Goal: Task Accomplishment & Management: Manage account settings

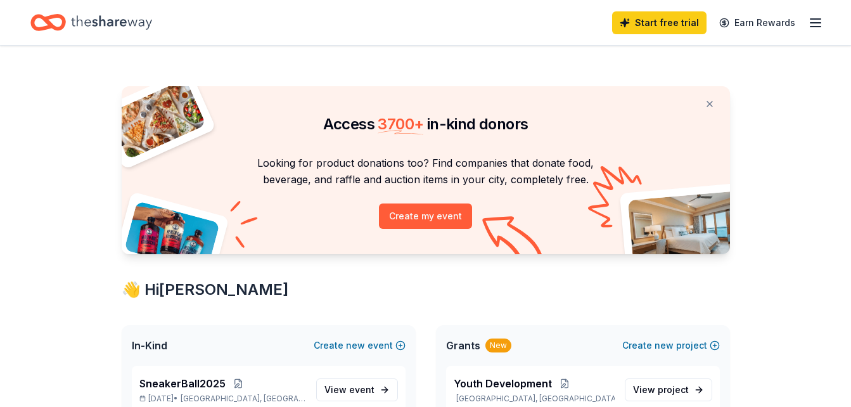
click at [819, 23] on line "button" at bounding box center [816, 23] width 10 height 0
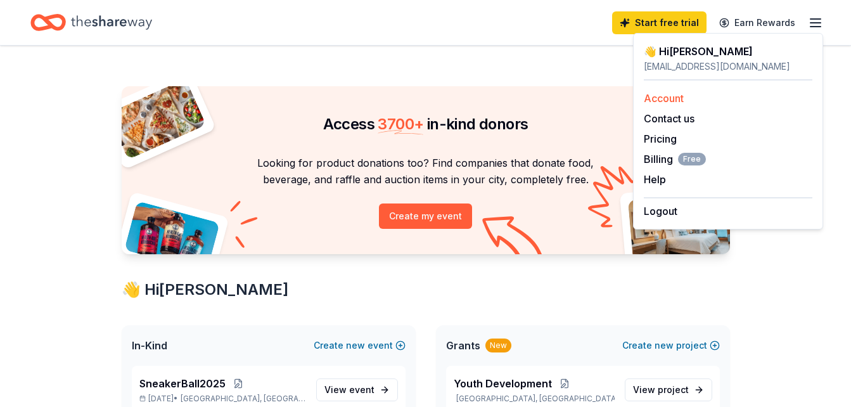
click at [676, 96] on link "Account" at bounding box center [664, 98] width 40 height 13
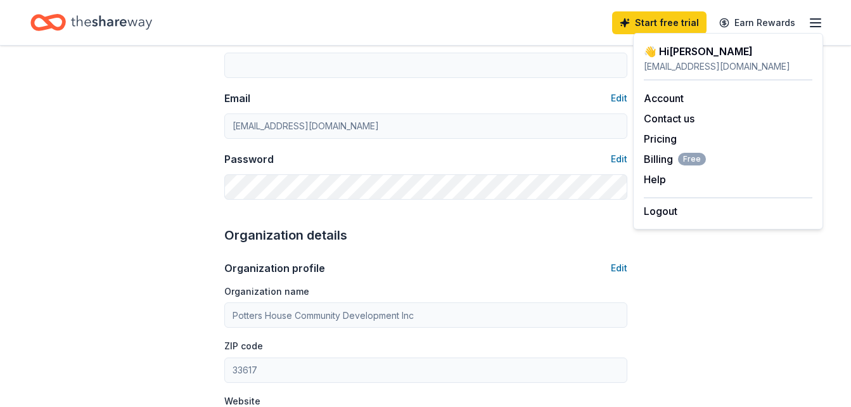
scroll to position [190, 0]
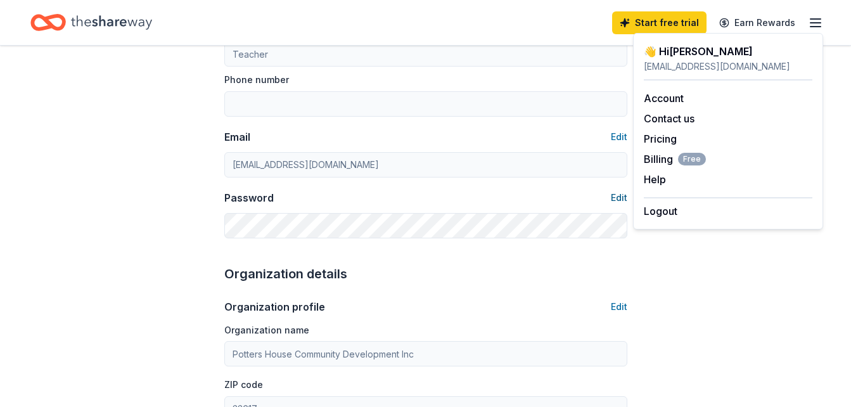
click at [620, 193] on button "Edit" at bounding box center [619, 197] width 16 height 15
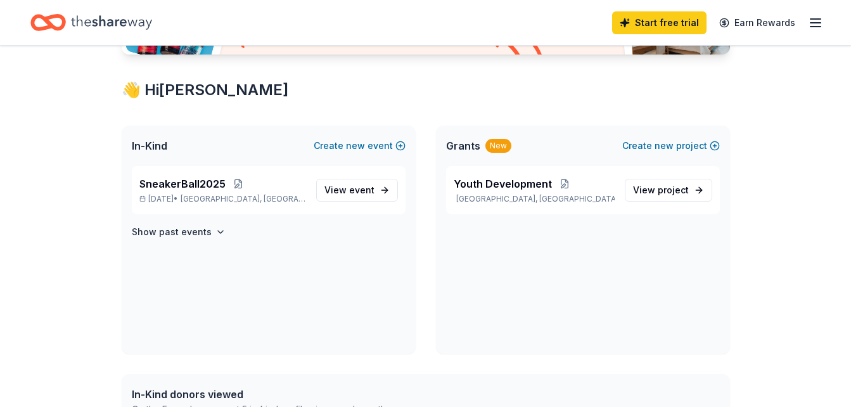
scroll to position [254, 0]
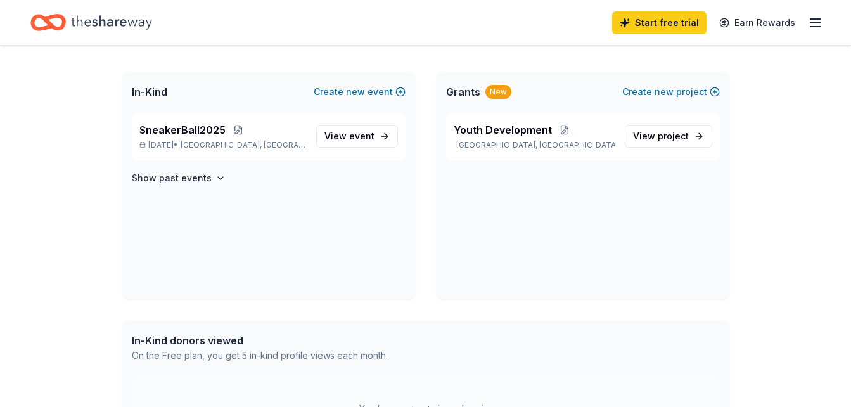
drag, startPoint x: 211, startPoint y: 136, endPoint x: 96, endPoint y: 155, distance: 116.9
click at [96, 155] on div "Access 3700 + in-kind donors Looking for product donations too? Find companies …" at bounding box center [425, 233] width 851 height 883
click at [166, 141] on p "[DATE] • [GEOGRAPHIC_DATA], [GEOGRAPHIC_DATA]" at bounding box center [222, 145] width 167 height 10
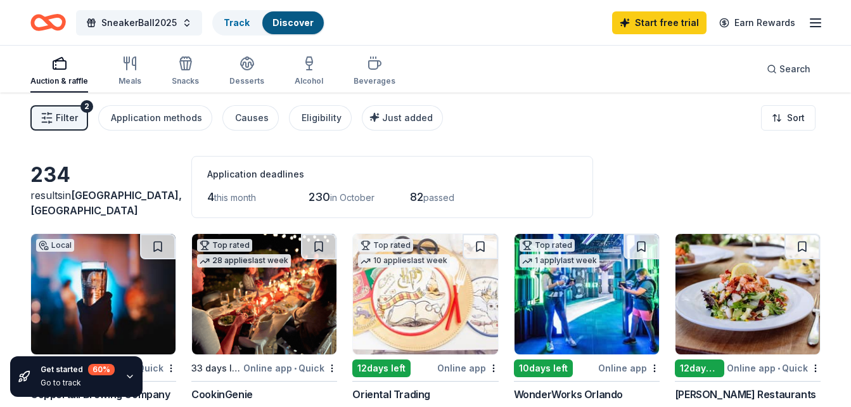
click at [60, 121] on span "Filter" at bounding box center [67, 117] width 22 height 15
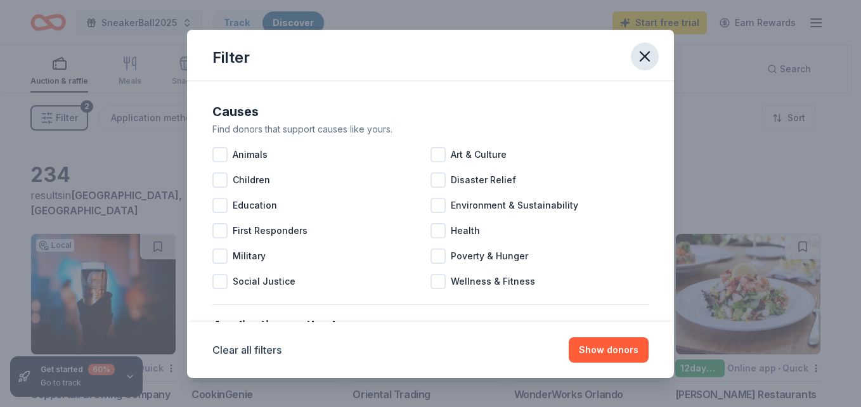
click at [647, 63] on icon "button" at bounding box center [645, 57] width 18 height 18
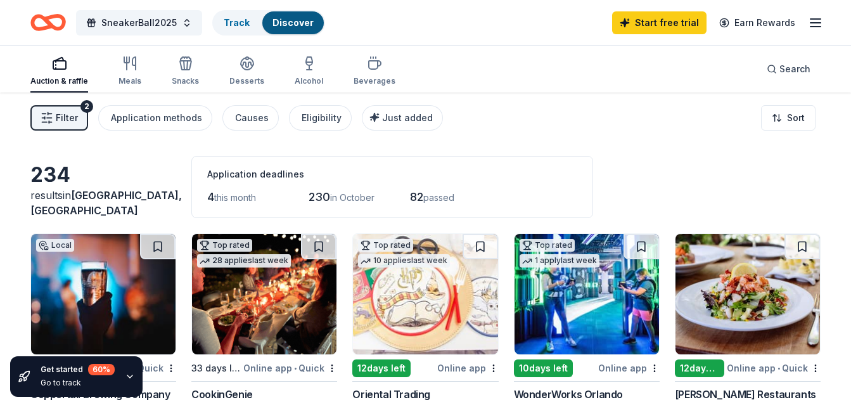
click at [811, 29] on icon "button" at bounding box center [815, 22] width 15 height 15
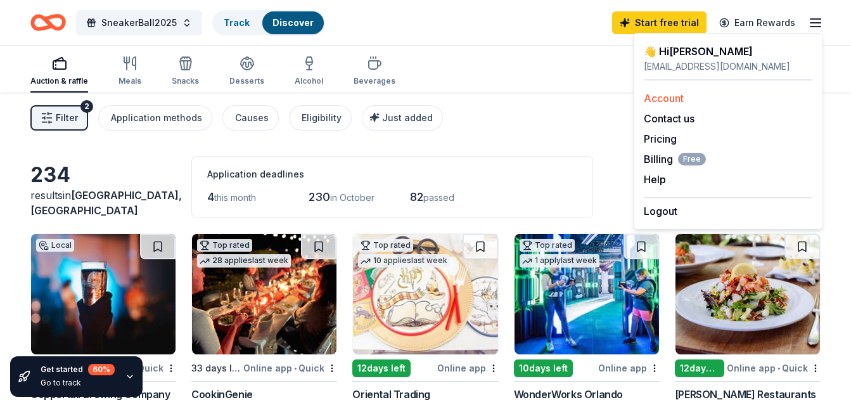
click at [677, 98] on link "Account" at bounding box center [664, 98] width 40 height 13
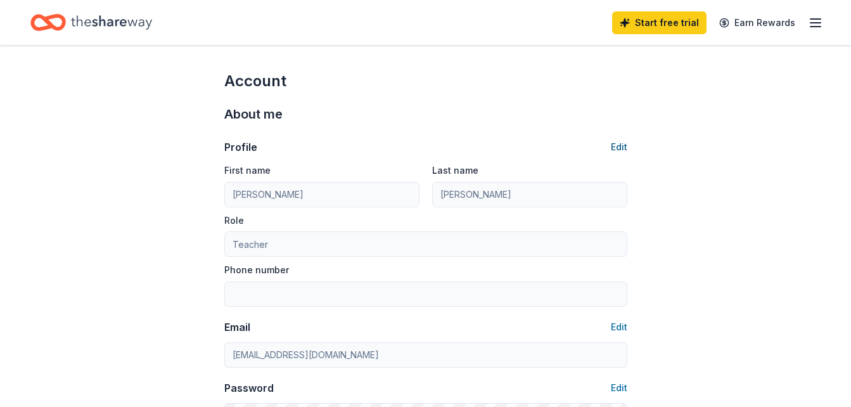
click at [624, 150] on button "Edit" at bounding box center [619, 146] width 16 height 15
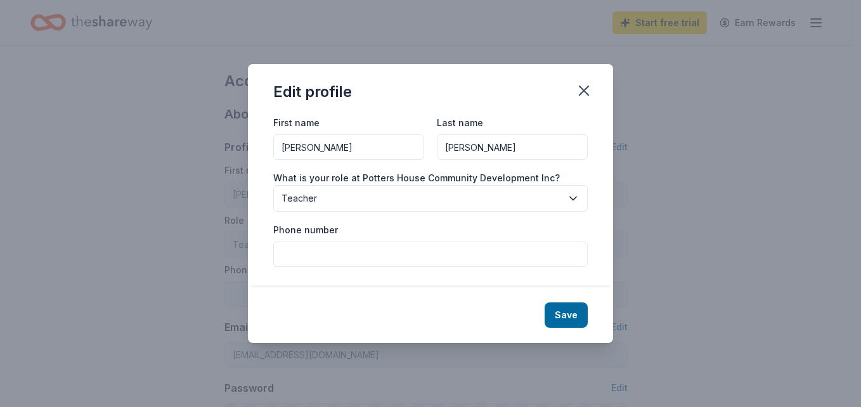
click at [370, 144] on input "[PERSON_NAME]" at bounding box center [348, 146] width 151 height 25
type input "New Direction"
click at [485, 150] on input "[PERSON_NAME]" at bounding box center [512, 146] width 151 height 25
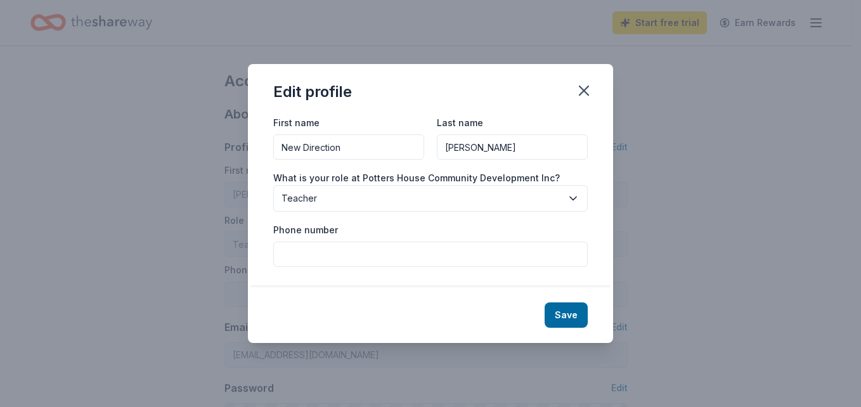
click at [485, 150] on input "[PERSON_NAME]" at bounding box center [512, 146] width 151 height 25
type input "Ministry"
click at [503, 195] on span "Teacher" at bounding box center [421, 198] width 280 height 15
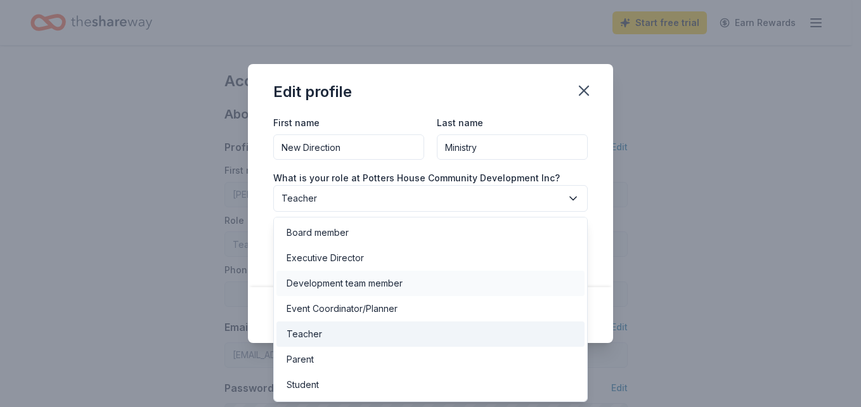
scroll to position [24, 0]
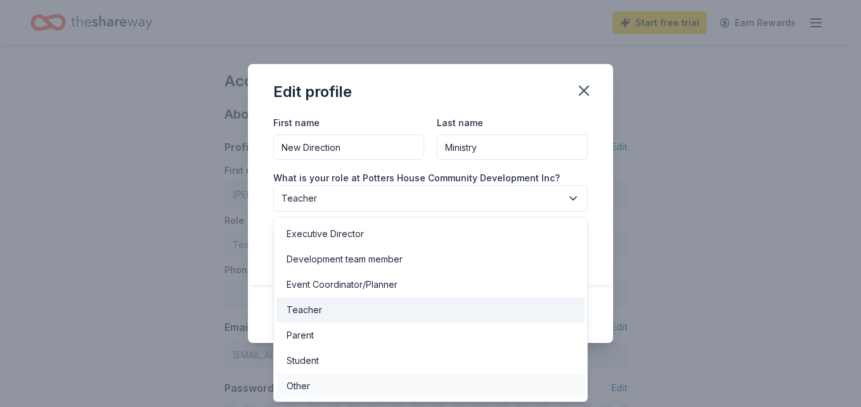
click at [332, 381] on div "Other" at bounding box center [430, 385] width 308 height 25
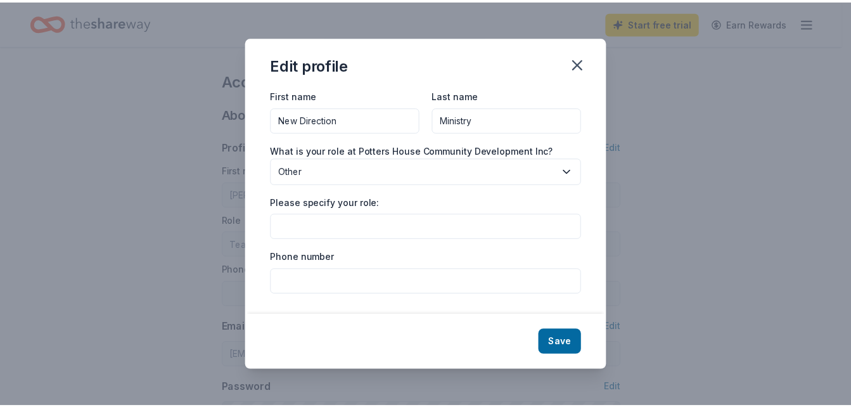
scroll to position [0, 0]
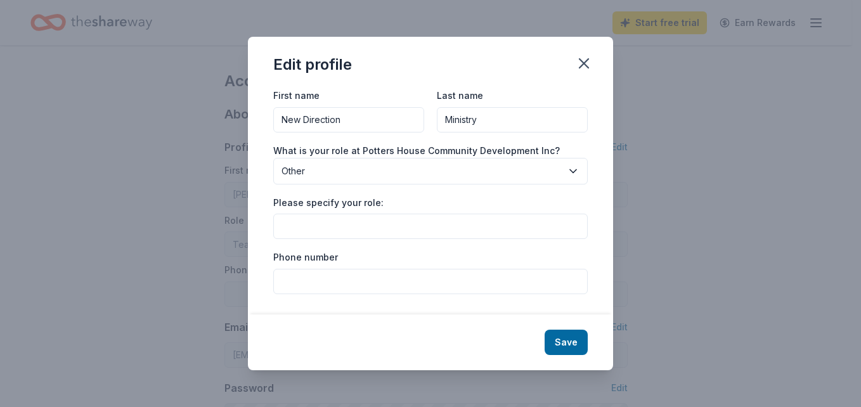
click at [374, 226] on input "Please specify your role:" at bounding box center [430, 226] width 314 height 25
type input "Minister"
click at [577, 343] on button "Save" at bounding box center [565, 342] width 43 height 25
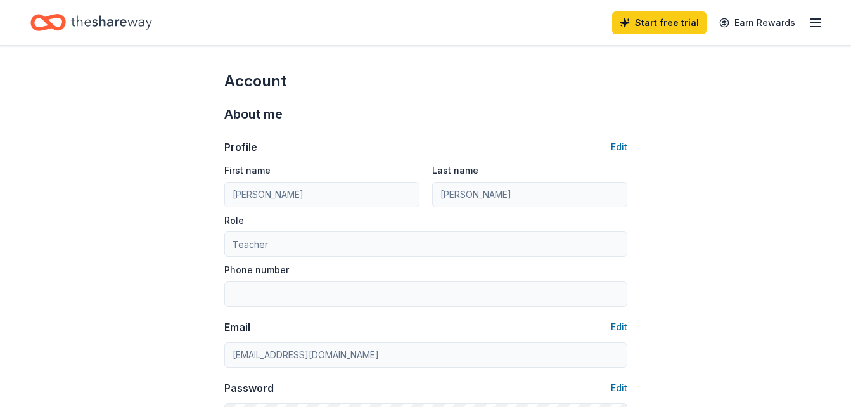
type input "New Direction"
type input "Ministry"
type input "Minister"
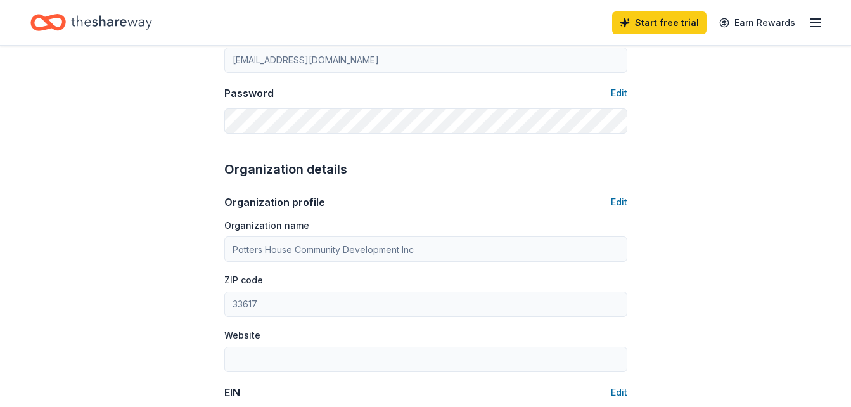
scroll to position [317, 0]
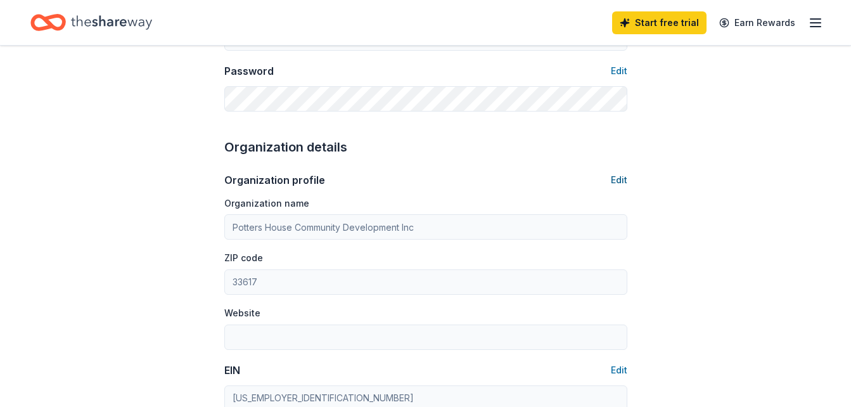
click at [615, 182] on button "Edit" at bounding box center [619, 179] width 16 height 15
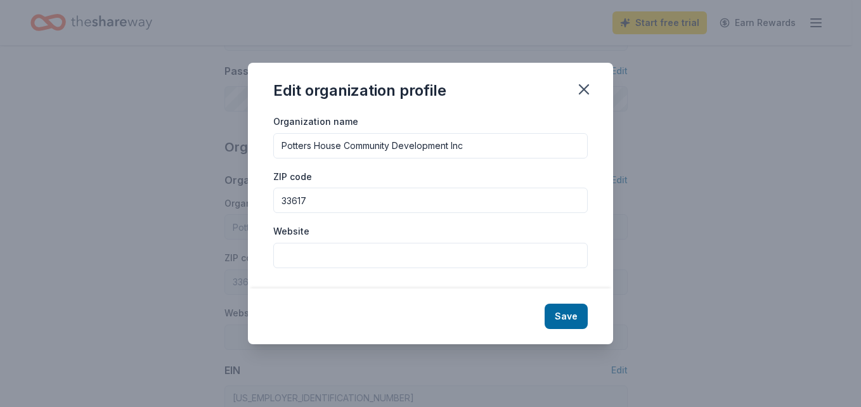
click at [432, 148] on input "Potters House Community Development Inc" at bounding box center [430, 145] width 314 height 25
type input "New Direction Ministry"
click at [397, 251] on input "Website" at bounding box center [430, 255] width 314 height 25
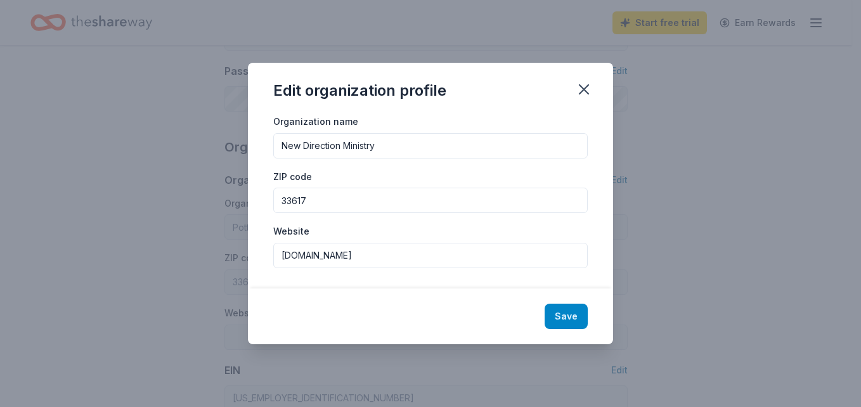
type input "[DOMAIN_NAME]"
click at [565, 317] on button "Save" at bounding box center [565, 316] width 43 height 25
type input "New Direction Ministry"
type input "[DOMAIN_NAME]"
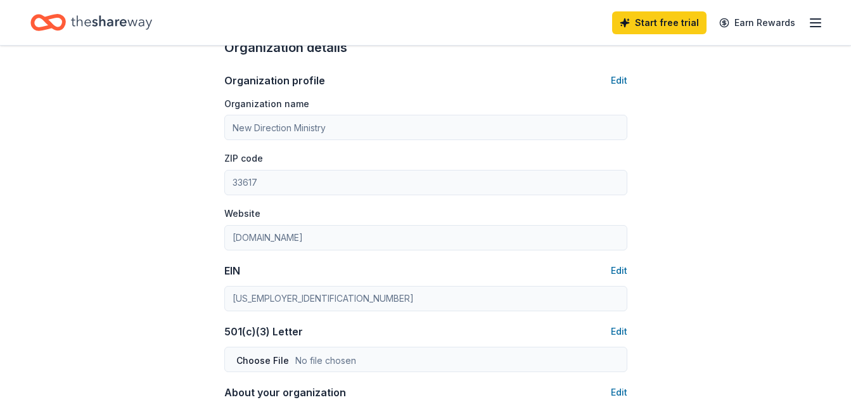
scroll to position [444, 0]
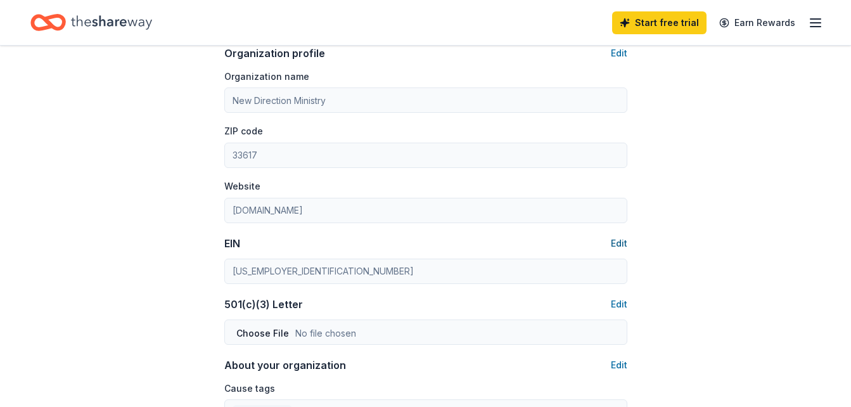
click at [622, 244] on button "Edit" at bounding box center [619, 243] width 16 height 15
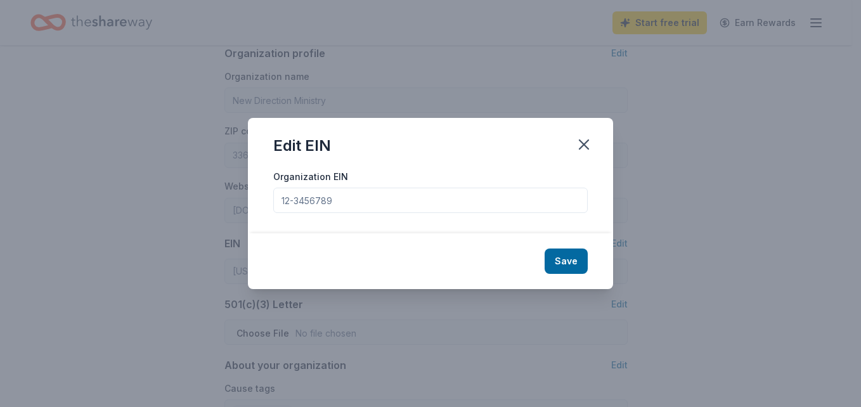
click at [345, 203] on input "Organization EIN" at bounding box center [430, 200] width 314 height 25
click at [345, 202] on input "Organization EIN" at bounding box center [430, 200] width 314 height 25
drag, startPoint x: 338, startPoint y: 201, endPoint x: 284, endPoint y: 198, distance: 54.6
click at [284, 198] on input "Organization EIN" at bounding box center [430, 200] width 314 height 25
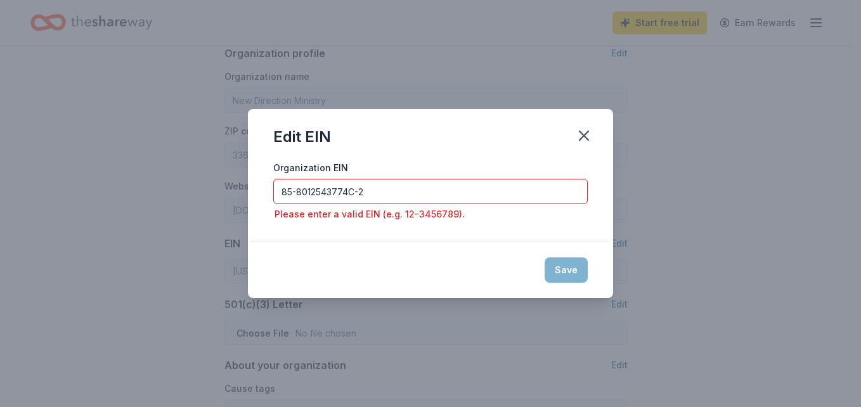
click at [559, 273] on div "Save" at bounding box center [430, 270] width 365 height 56
click at [376, 186] on input "85-8012543774C-2" at bounding box center [430, 191] width 314 height 25
type input "85-8012543774C2"
click at [502, 245] on div "Save" at bounding box center [430, 270] width 365 height 56
click at [591, 131] on icon "button" at bounding box center [584, 136] width 18 height 18
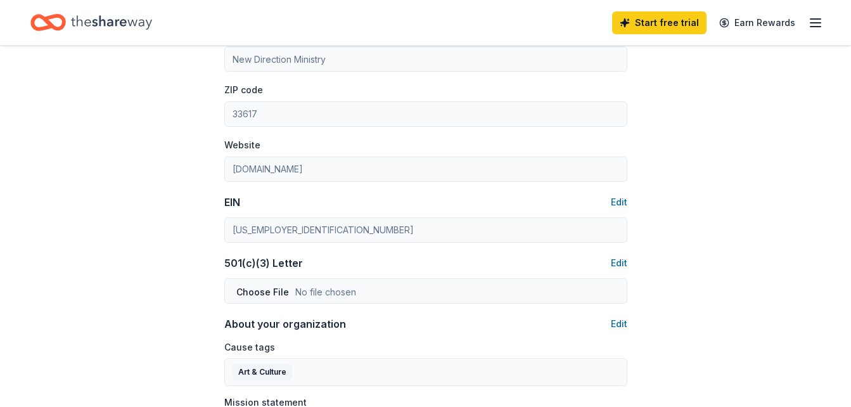
scroll to position [507, 0]
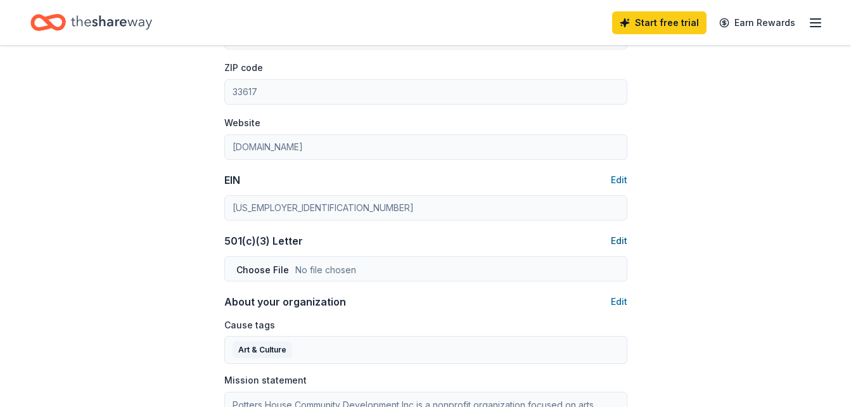
click at [624, 243] on button "Edit" at bounding box center [619, 240] width 16 height 15
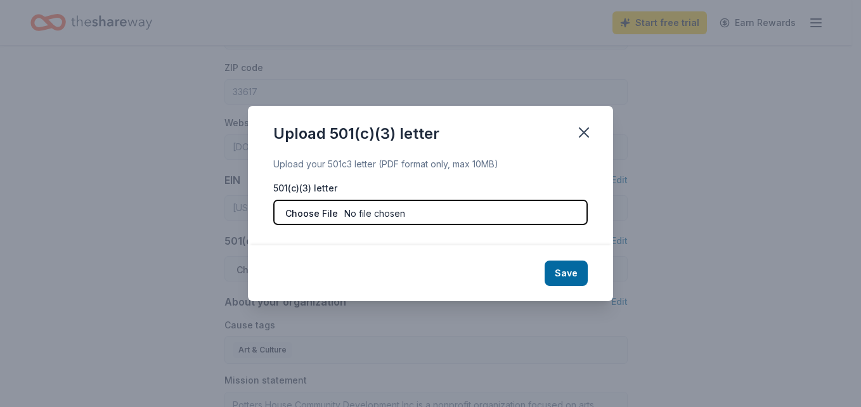
click at [312, 211] on input "file" at bounding box center [430, 212] width 314 height 25
type input "C:\fakepath\Tax Exempt - NDM (2).pdf"
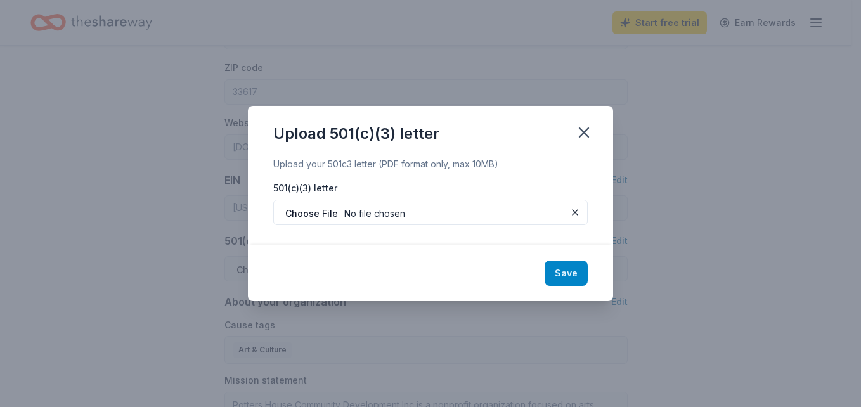
click at [564, 276] on button "Save" at bounding box center [565, 273] width 43 height 25
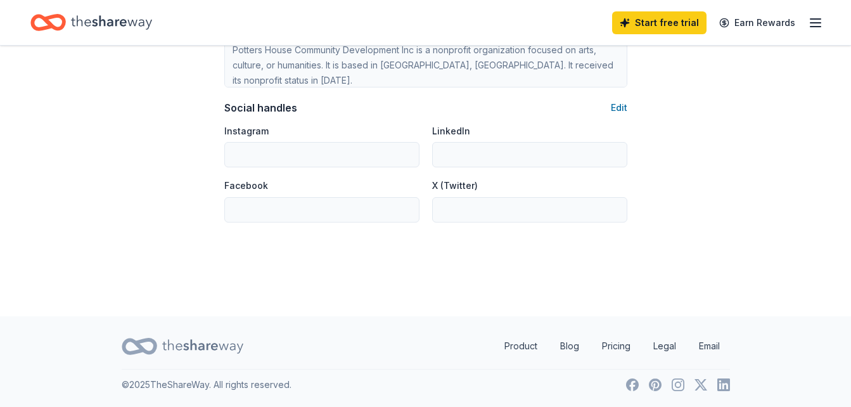
scroll to position [863, 0]
click at [613, 104] on button "Edit" at bounding box center [619, 107] width 16 height 15
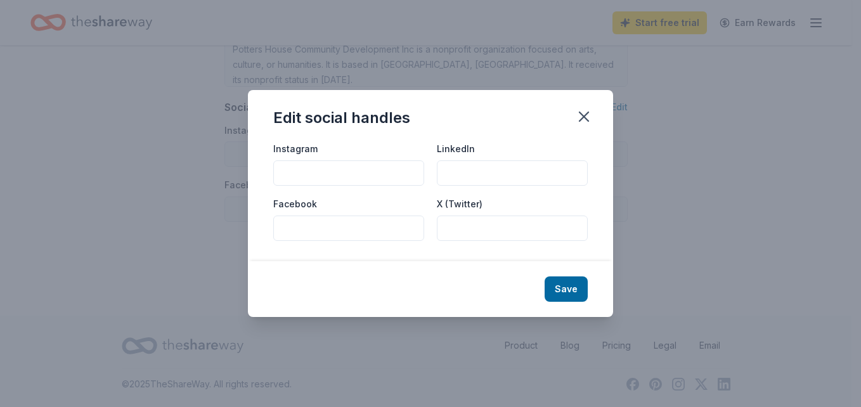
click at [318, 233] on input "Facebook" at bounding box center [348, 228] width 151 height 25
type input "New Direction Ministry"
click at [352, 174] on input "Instagram" at bounding box center [348, 172] width 151 height 25
type input "ndmtampa"
click at [577, 288] on button "Save" at bounding box center [565, 288] width 43 height 25
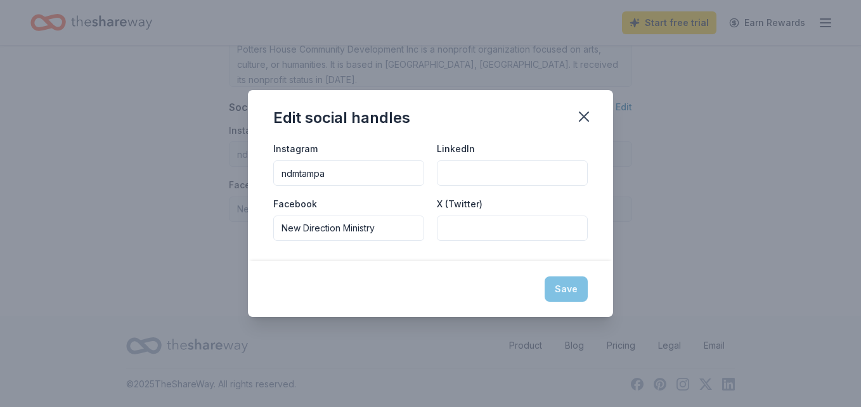
type input "ndmtampa"
type input "New Direction Ministry"
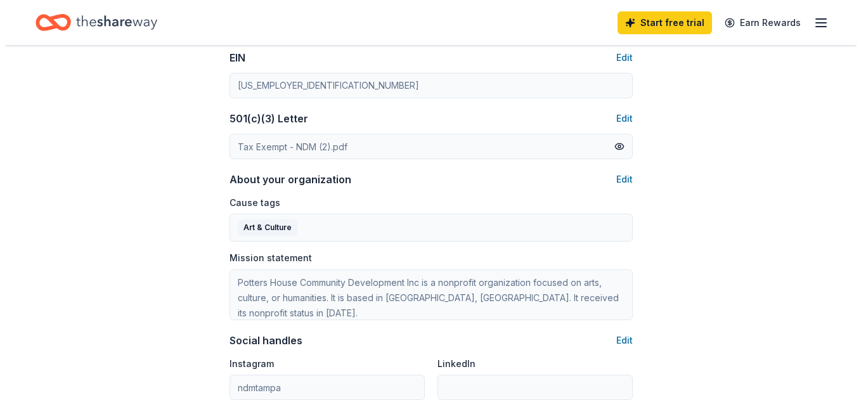
scroll to position [672, 0]
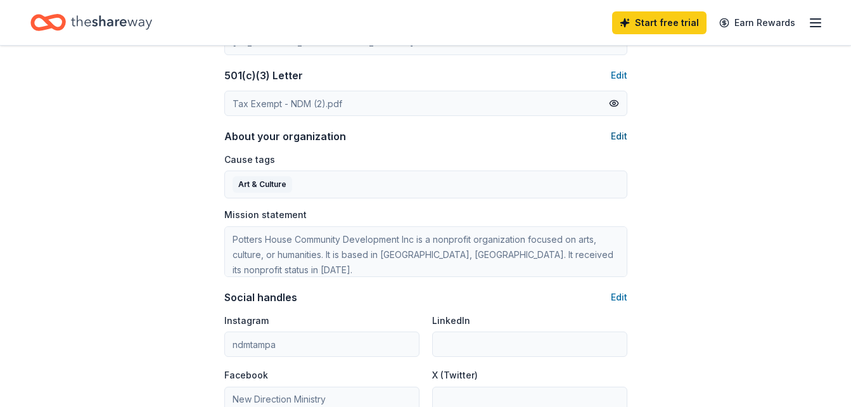
click at [617, 140] on button "Edit" at bounding box center [619, 136] width 16 height 15
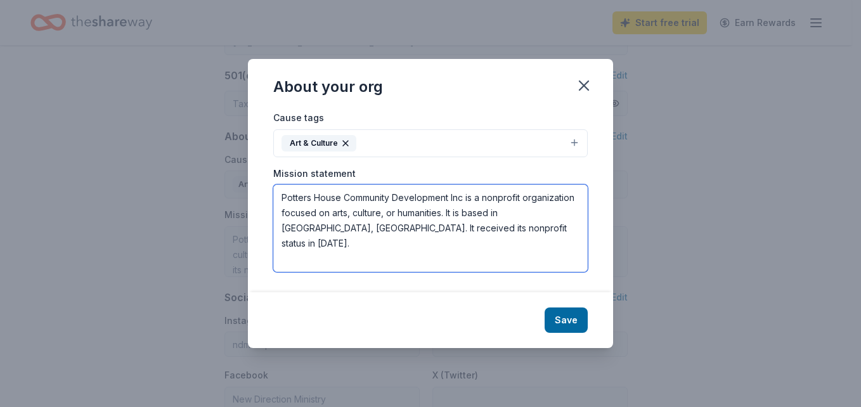
drag, startPoint x: 461, startPoint y: 229, endPoint x: 258, endPoint y: 193, distance: 206.1
click at [258, 193] on div "Cause tags Art & Culture Mission statement Potters House Community Development …" at bounding box center [430, 201] width 365 height 183
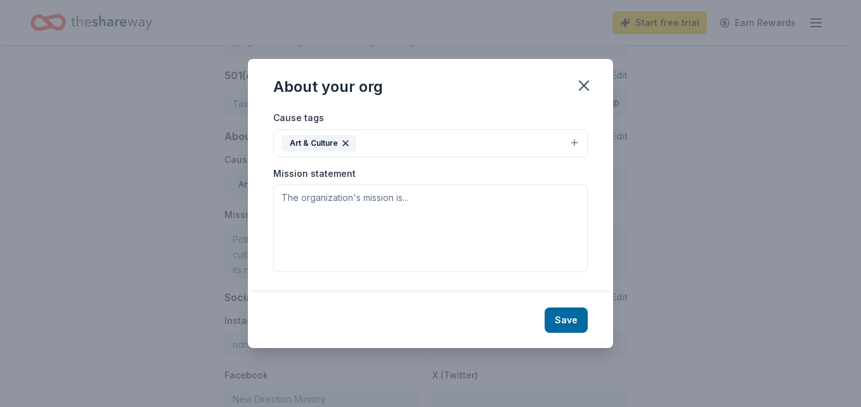
click at [349, 142] on icon "button" at bounding box center [345, 143] width 10 height 10
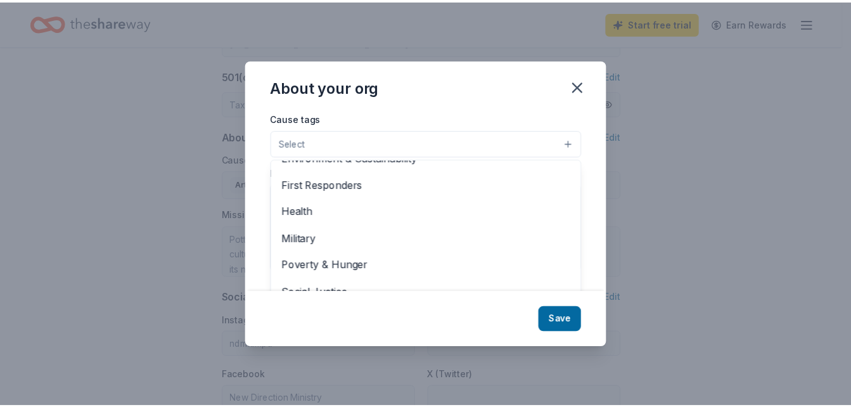
scroll to position [176, 0]
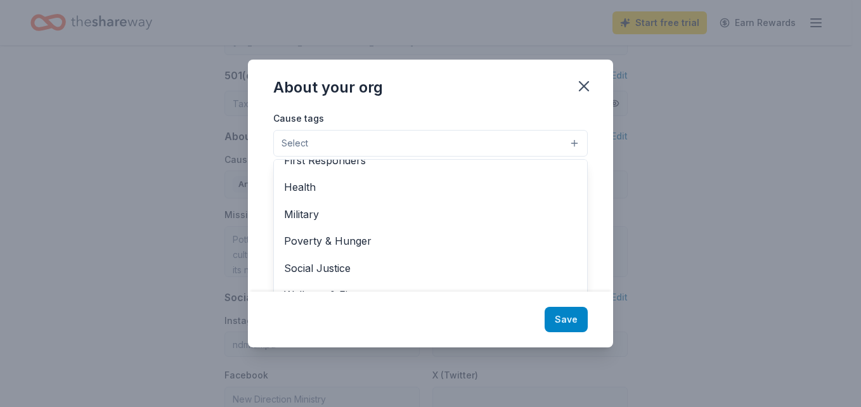
click at [573, 320] on div "About your org Cause tags Select Animals Art & Culture Children Disaster Relief…" at bounding box center [430, 204] width 365 height 288
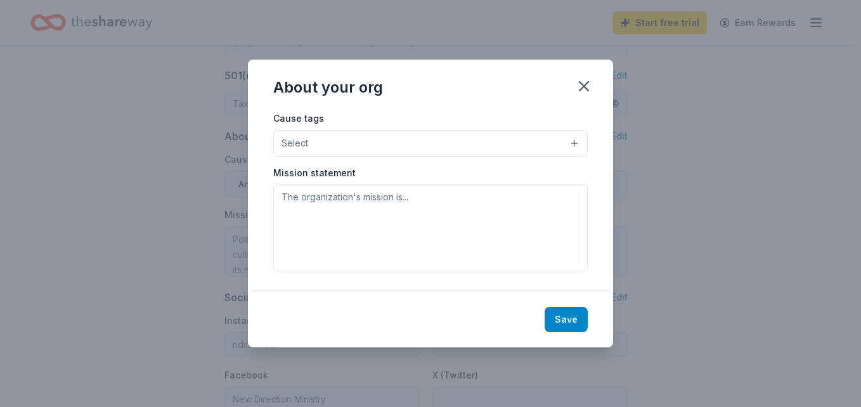
click at [566, 321] on button "Save" at bounding box center [565, 319] width 43 height 25
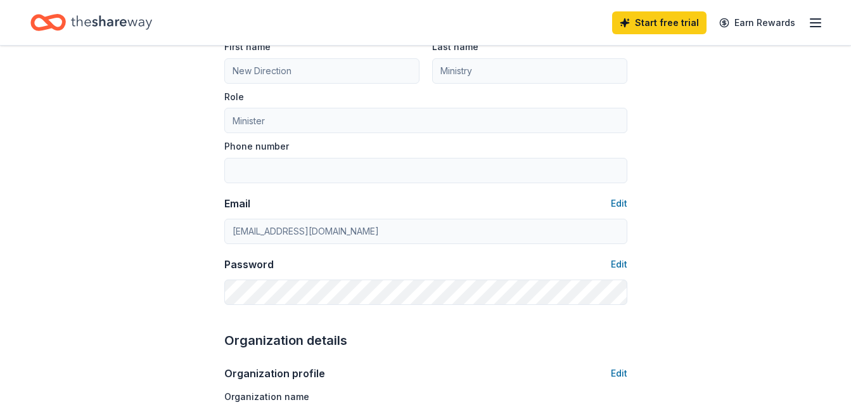
scroll to position [102, 0]
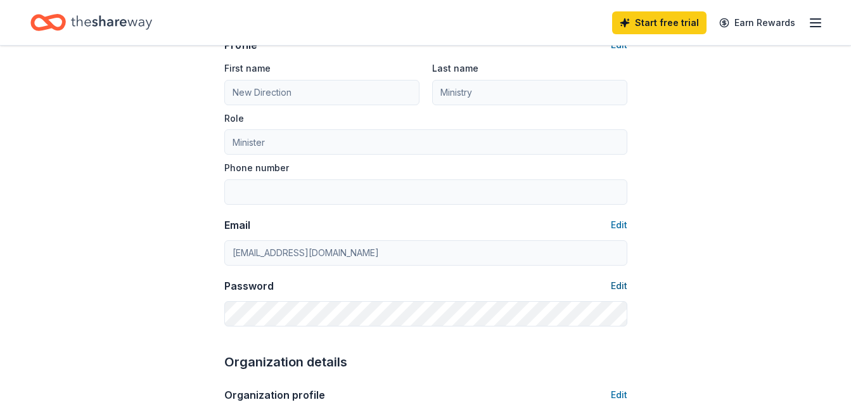
click at [625, 284] on button "Edit" at bounding box center [619, 285] width 16 height 15
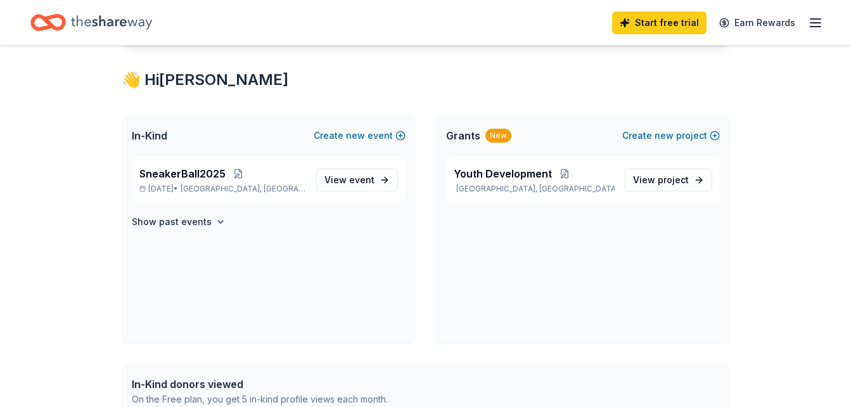
scroll to position [190, 0]
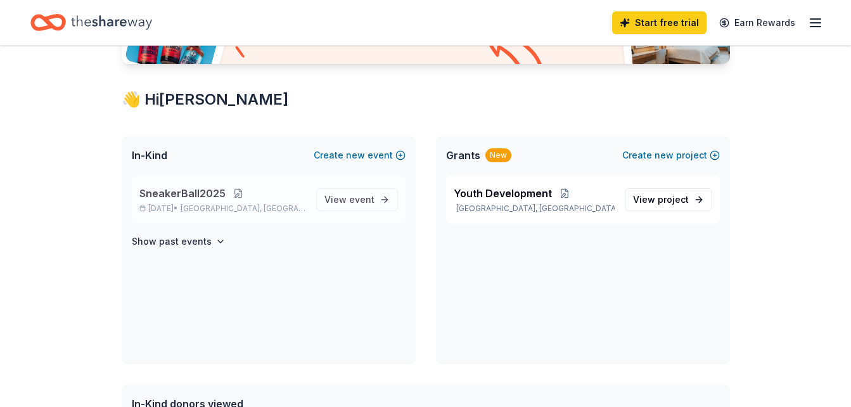
click at [236, 195] on button at bounding box center [238, 193] width 25 height 10
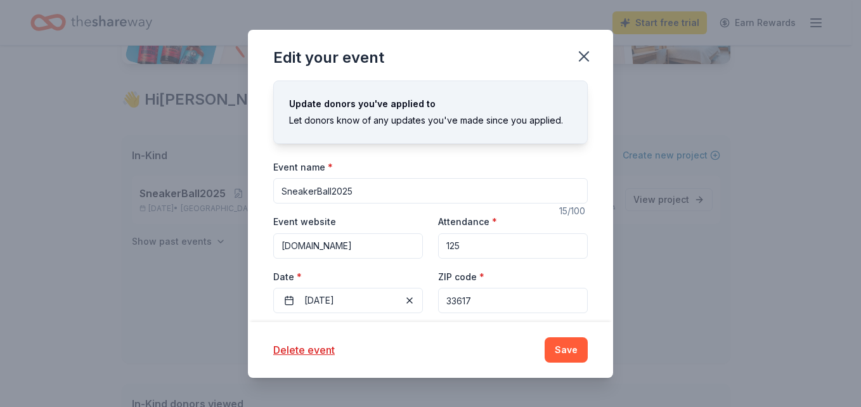
drag, startPoint x: 300, startPoint y: 352, endPoint x: 494, endPoint y: 86, distance: 328.5
click at [300, 352] on button "Delete event" at bounding box center [303, 349] width 61 height 15
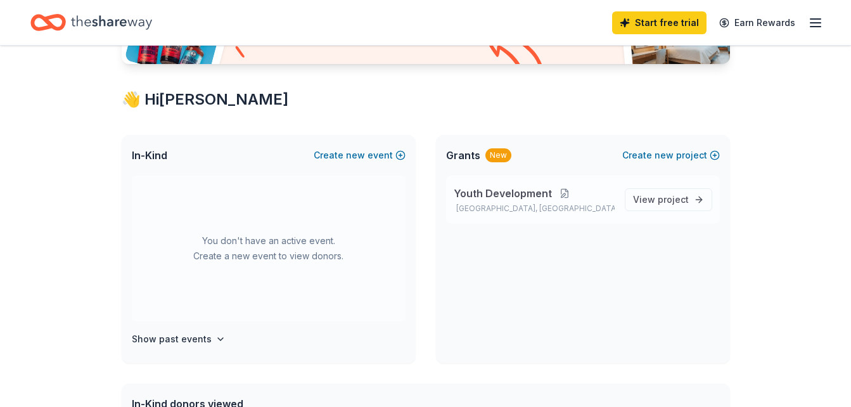
click at [561, 198] on button at bounding box center [564, 193] width 25 height 10
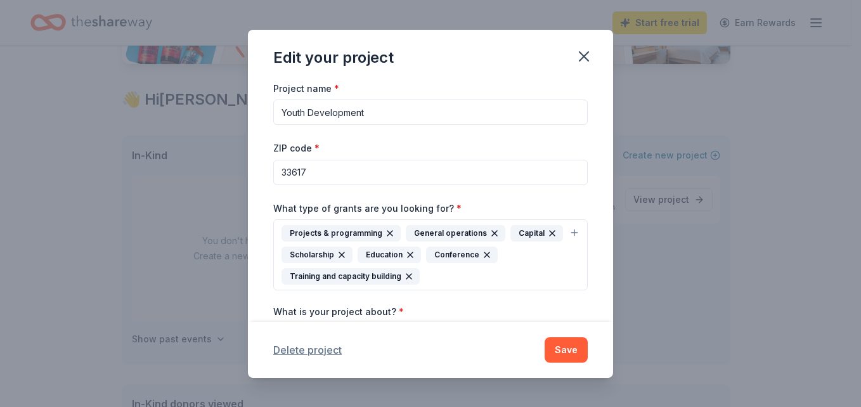
click at [335, 347] on button "Delete project" at bounding box center [307, 349] width 68 height 15
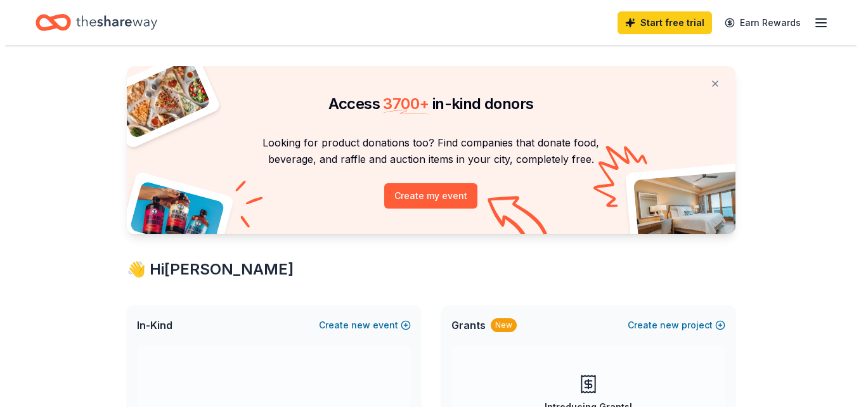
scroll to position [0, 0]
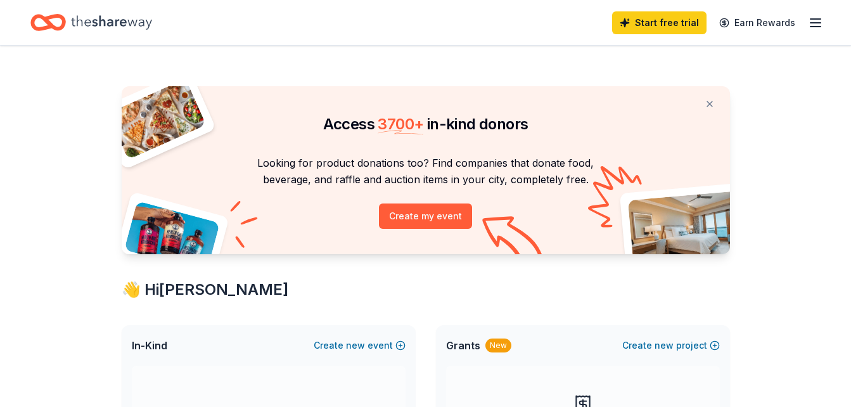
click at [811, 28] on icon "button" at bounding box center [815, 22] width 15 height 15
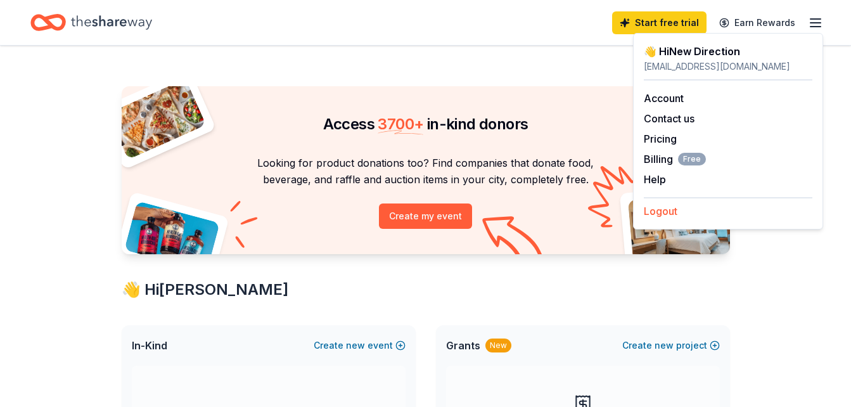
click at [664, 217] on button "Logout" at bounding box center [661, 210] width 34 height 15
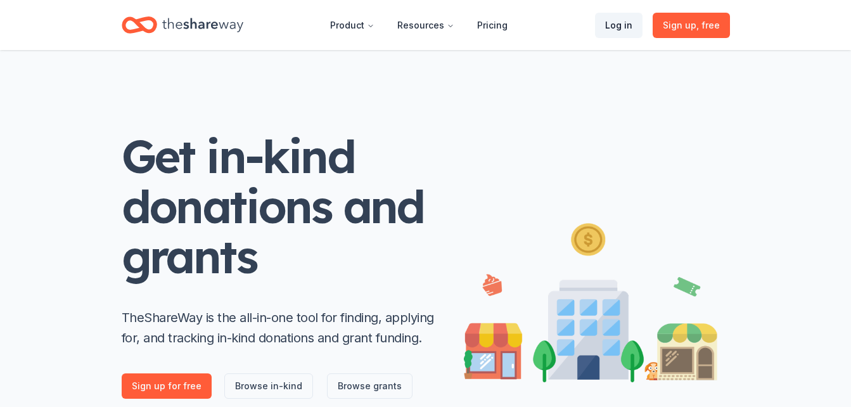
click at [620, 23] on link "Log in" at bounding box center [619, 25] width 48 height 25
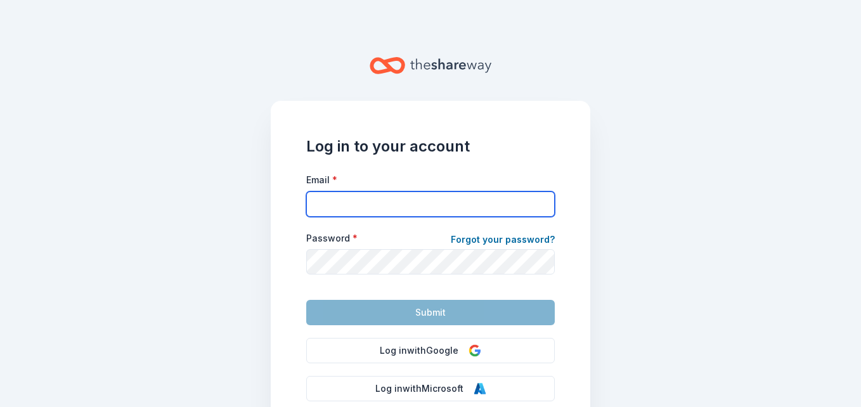
type input "[EMAIL_ADDRESS][DOMAIN_NAME]"
